Goal: Use online tool/utility: Utilize a website feature to perform a specific function

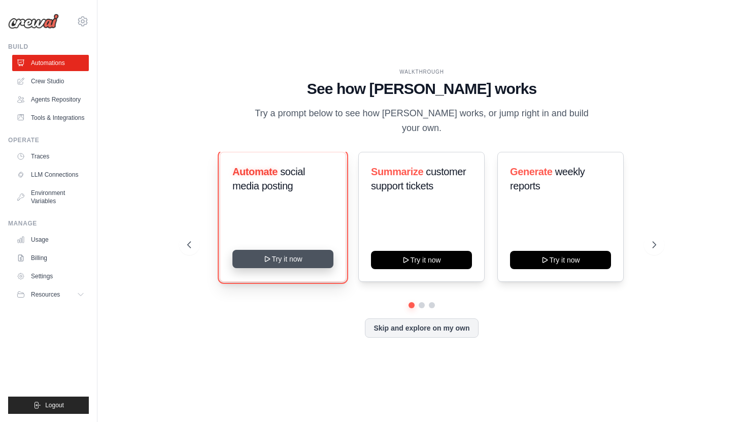
click at [290, 257] on button "Try it now" at bounding box center [282, 259] width 101 height 18
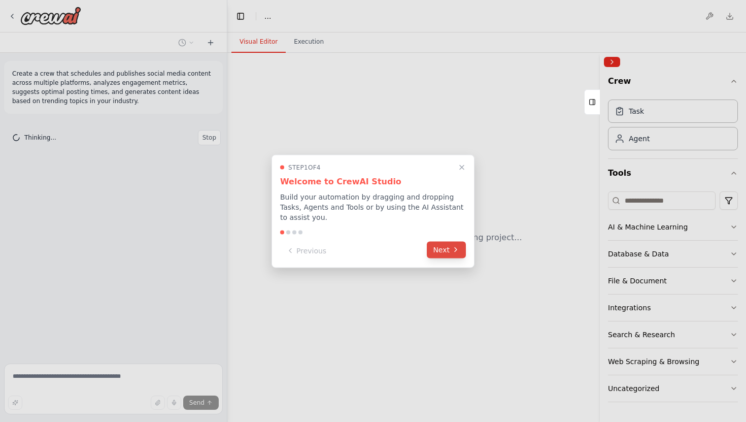
click at [440, 251] on button "Next" at bounding box center [446, 249] width 39 height 17
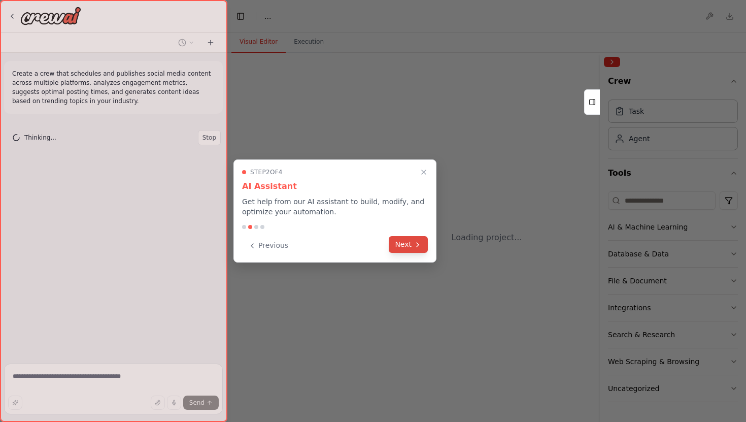
click at [414, 245] on icon at bounding box center [418, 245] width 8 height 8
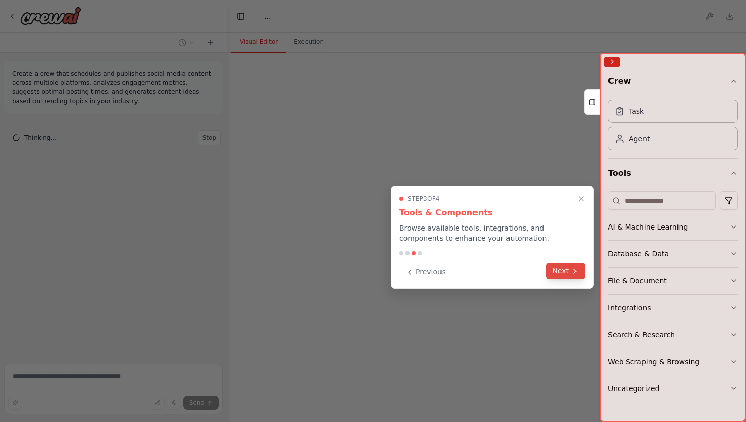
click at [558, 272] on button "Next" at bounding box center [565, 270] width 39 height 17
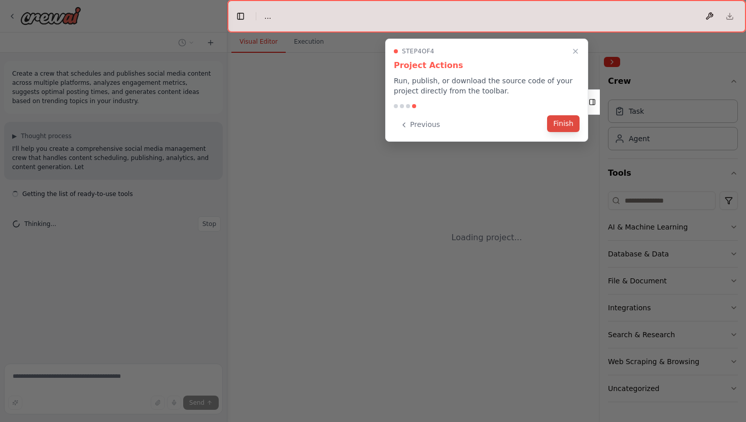
click at [558, 124] on button "Finish" at bounding box center [563, 123] width 32 height 17
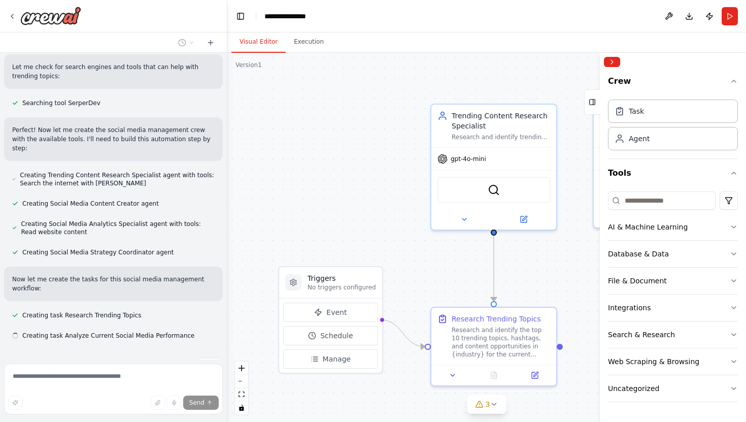
scroll to position [417, 0]
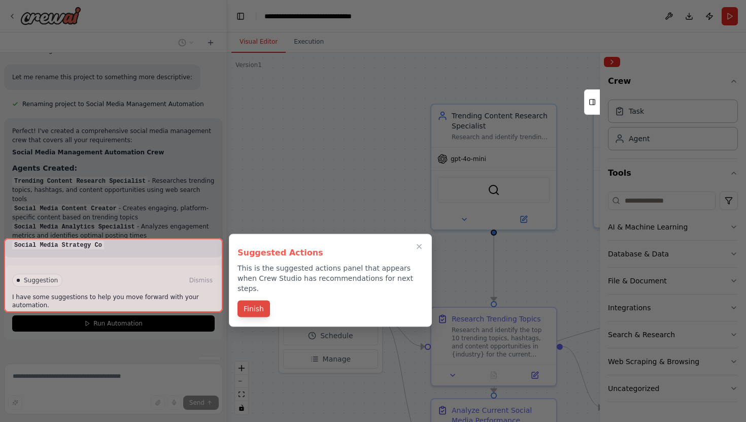
click at [257, 300] on button "Finish" at bounding box center [254, 308] width 32 height 17
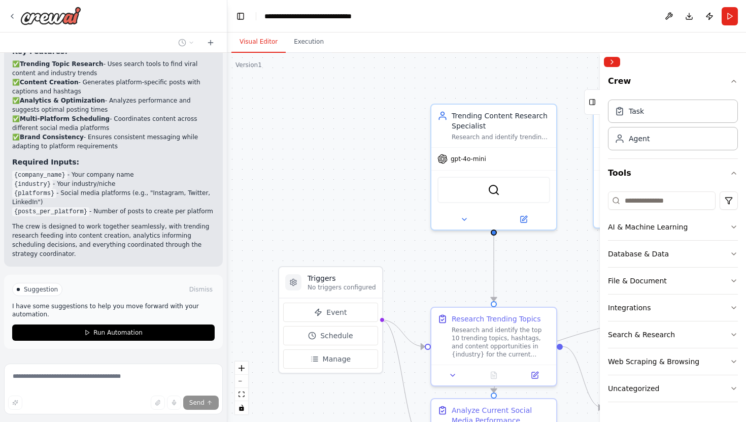
scroll to position [1105, 0]
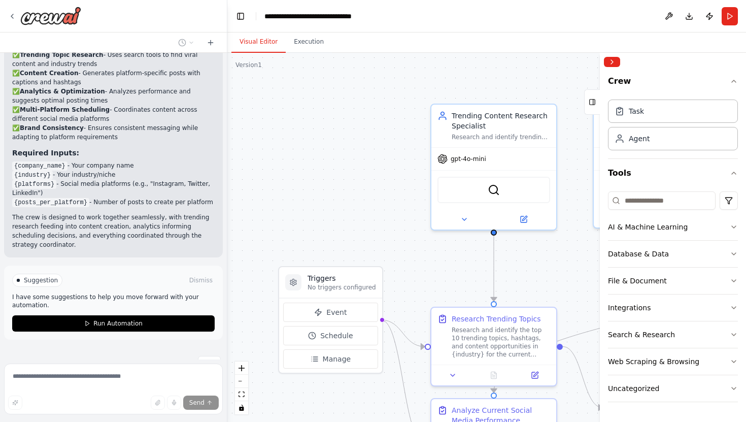
click at [34, 276] on span "Suggestion" at bounding box center [41, 280] width 34 height 8
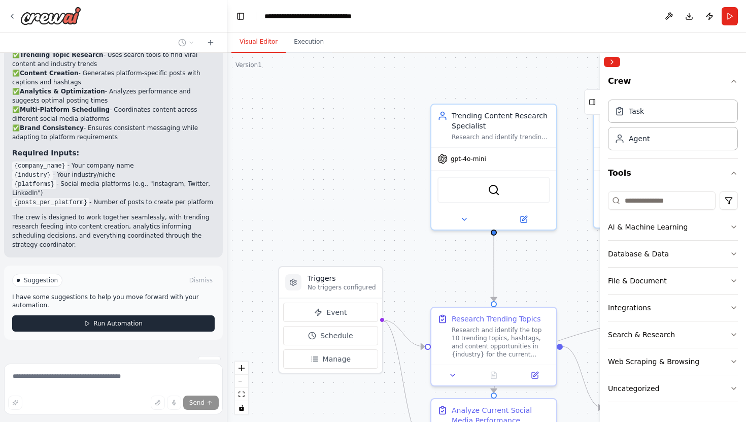
click at [86, 320] on icon at bounding box center [87, 323] width 6 height 6
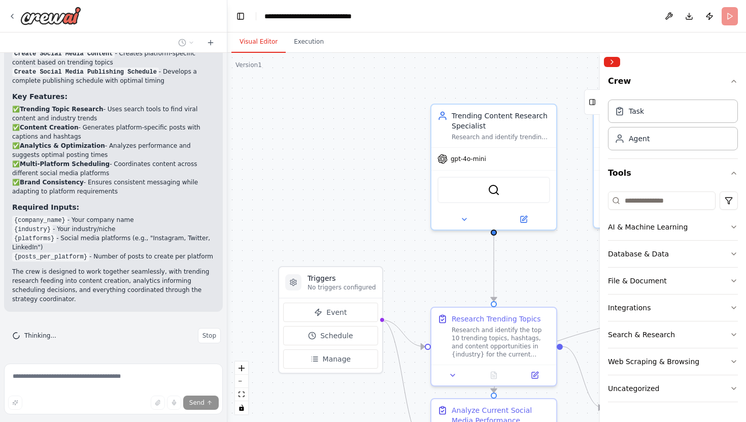
scroll to position [1023, 0]
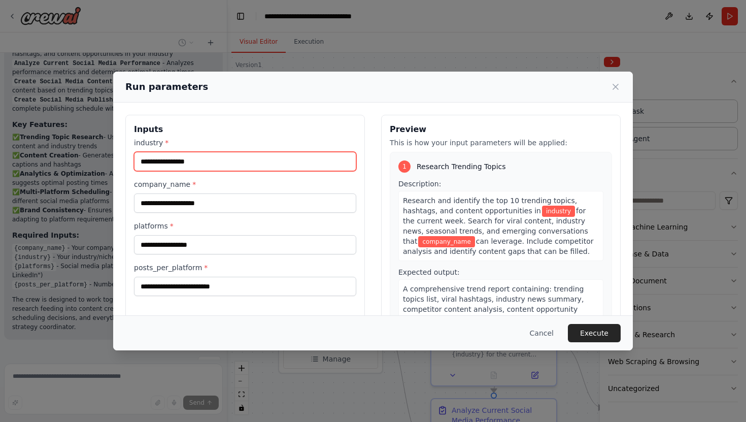
click at [203, 156] on input "industry *" at bounding box center [245, 161] width 222 height 19
type input "*******"
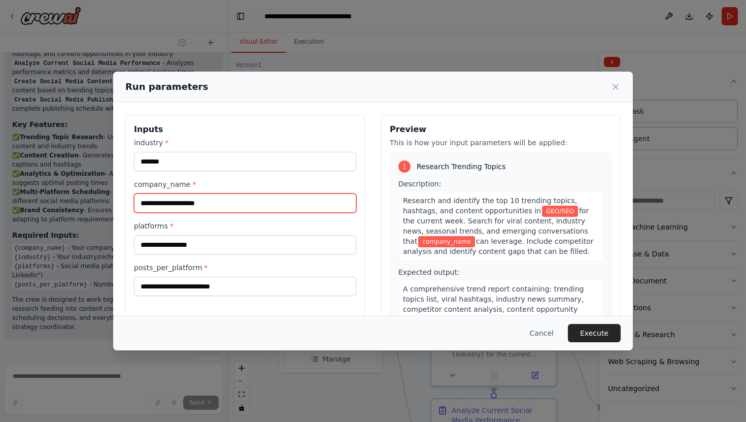
click at [185, 205] on input "company_name *" at bounding box center [245, 202] width 222 height 19
type input "**********"
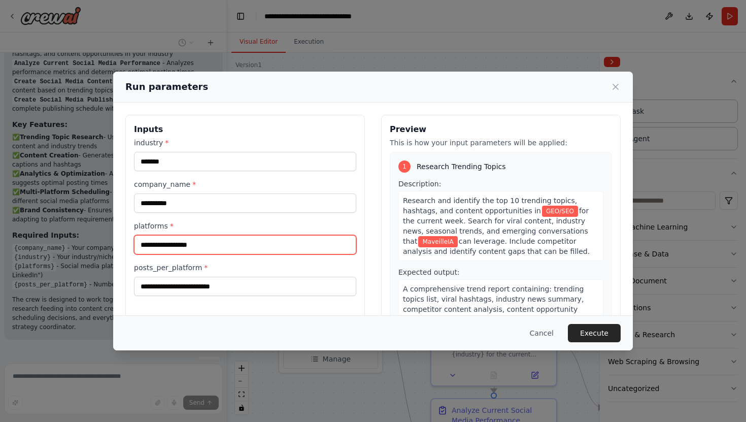
click at [183, 247] on input "platforms *" at bounding box center [245, 244] width 222 height 19
type input "********"
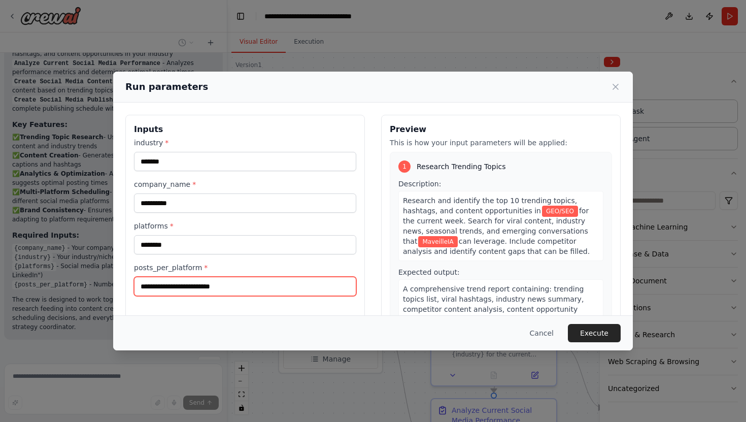
click at [211, 289] on input "posts_per_platform *" at bounding box center [245, 286] width 222 height 19
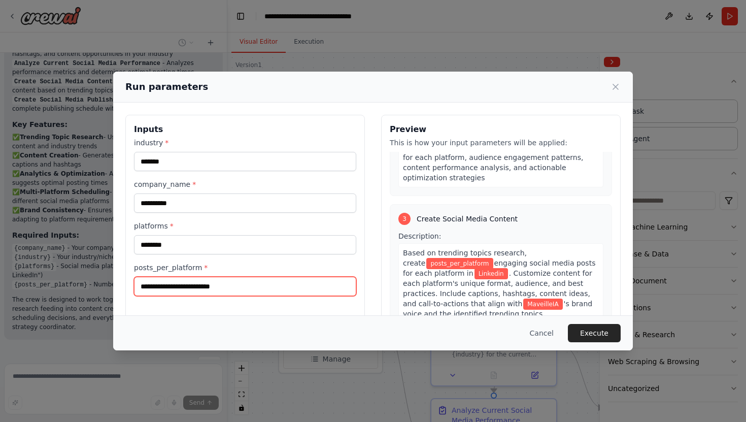
scroll to position [387, 0]
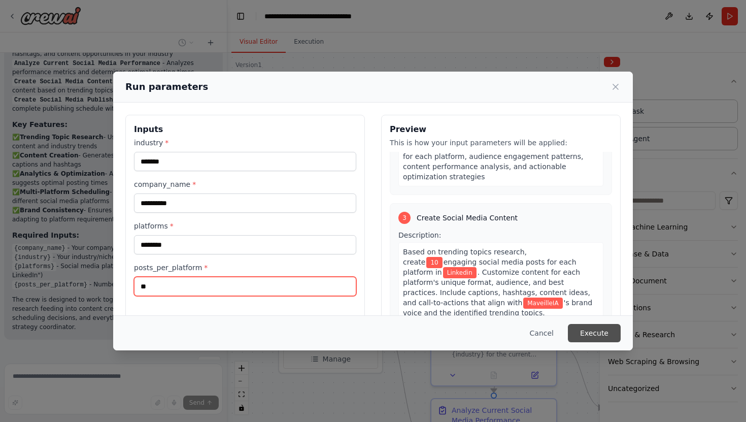
type input "**"
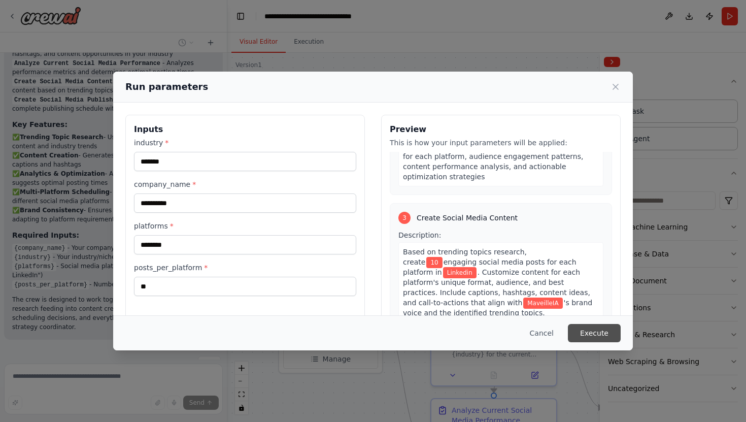
click at [593, 333] on button "Execute" at bounding box center [594, 333] width 53 height 18
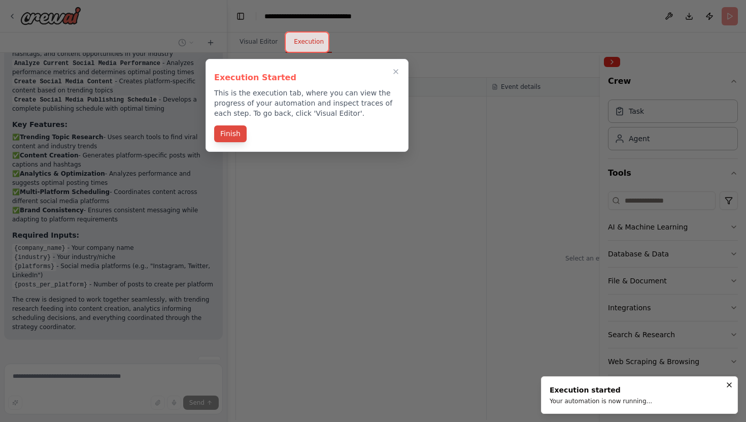
click at [226, 131] on button "Finish" at bounding box center [230, 133] width 32 height 17
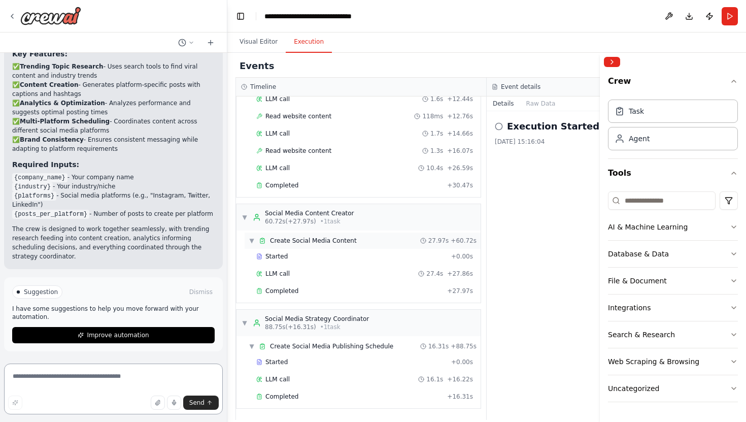
scroll to position [1065, 0]
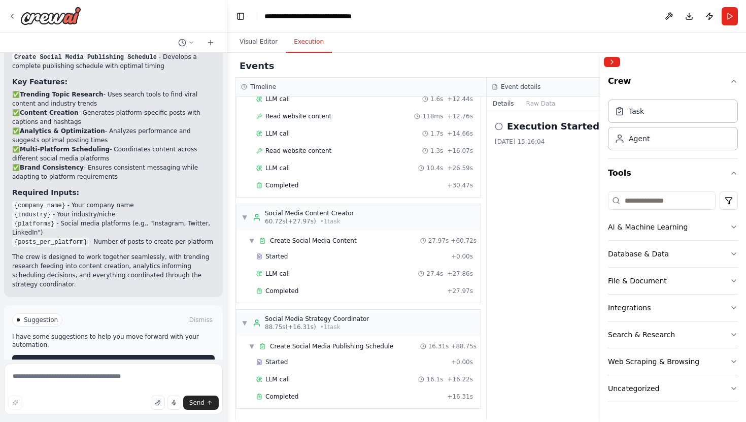
click at [114, 359] on span "Improve automation" at bounding box center [118, 363] width 62 height 8
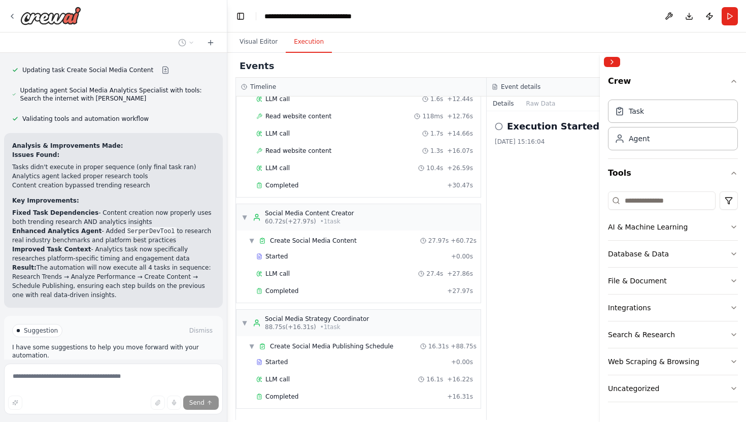
scroll to position [1506, 0]
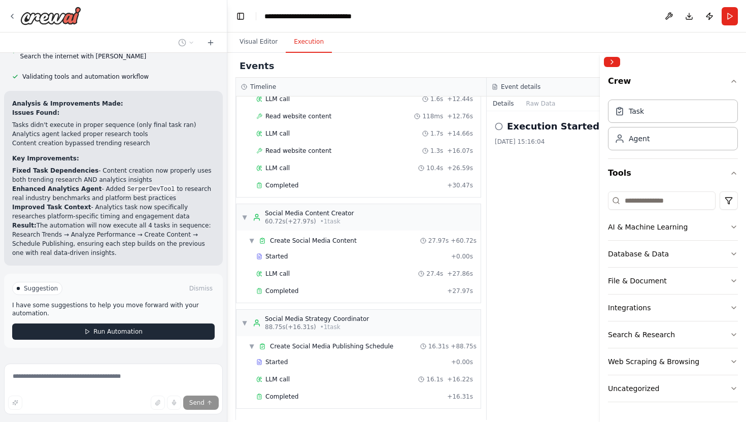
click at [102, 327] on span "Run Automation" at bounding box center [117, 331] width 49 height 8
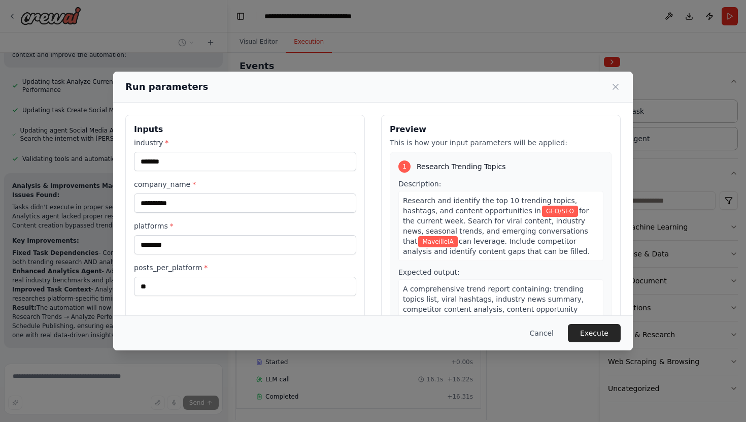
scroll to position [52, 0]
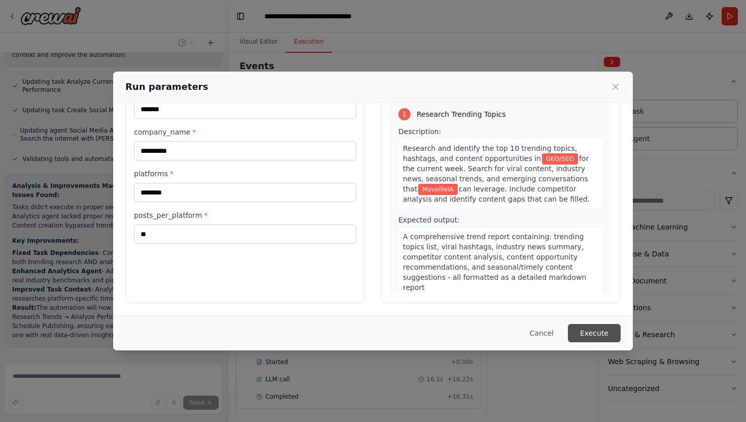
click at [592, 331] on button "Execute" at bounding box center [594, 333] width 53 height 18
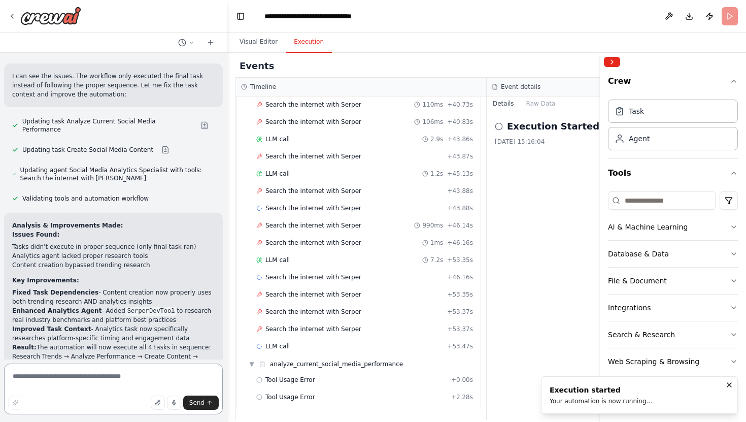
scroll to position [1224, 0]
